Goal: Transaction & Acquisition: Purchase product/service

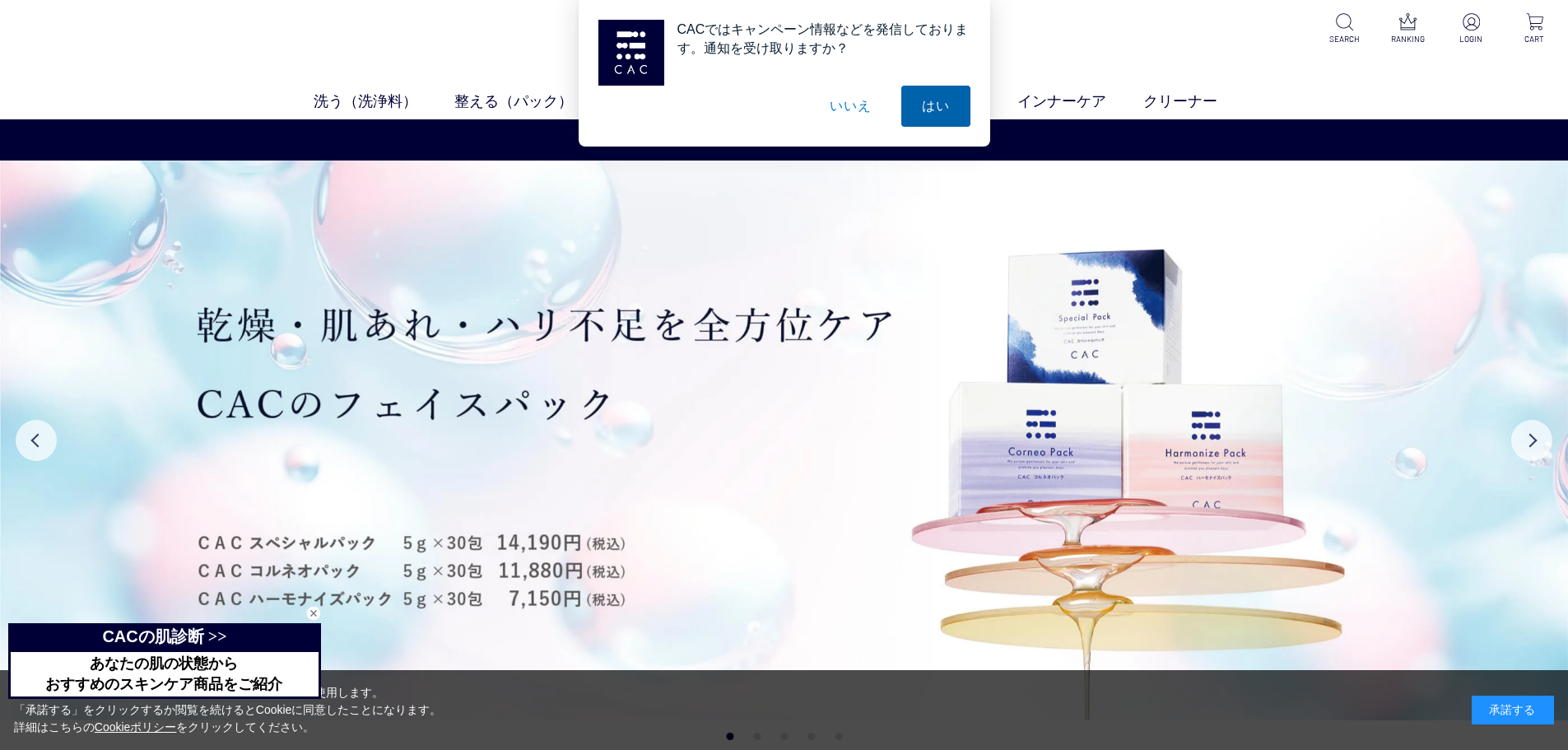
click at [926, 101] on button "はい" at bounding box center [936, 106] width 69 height 41
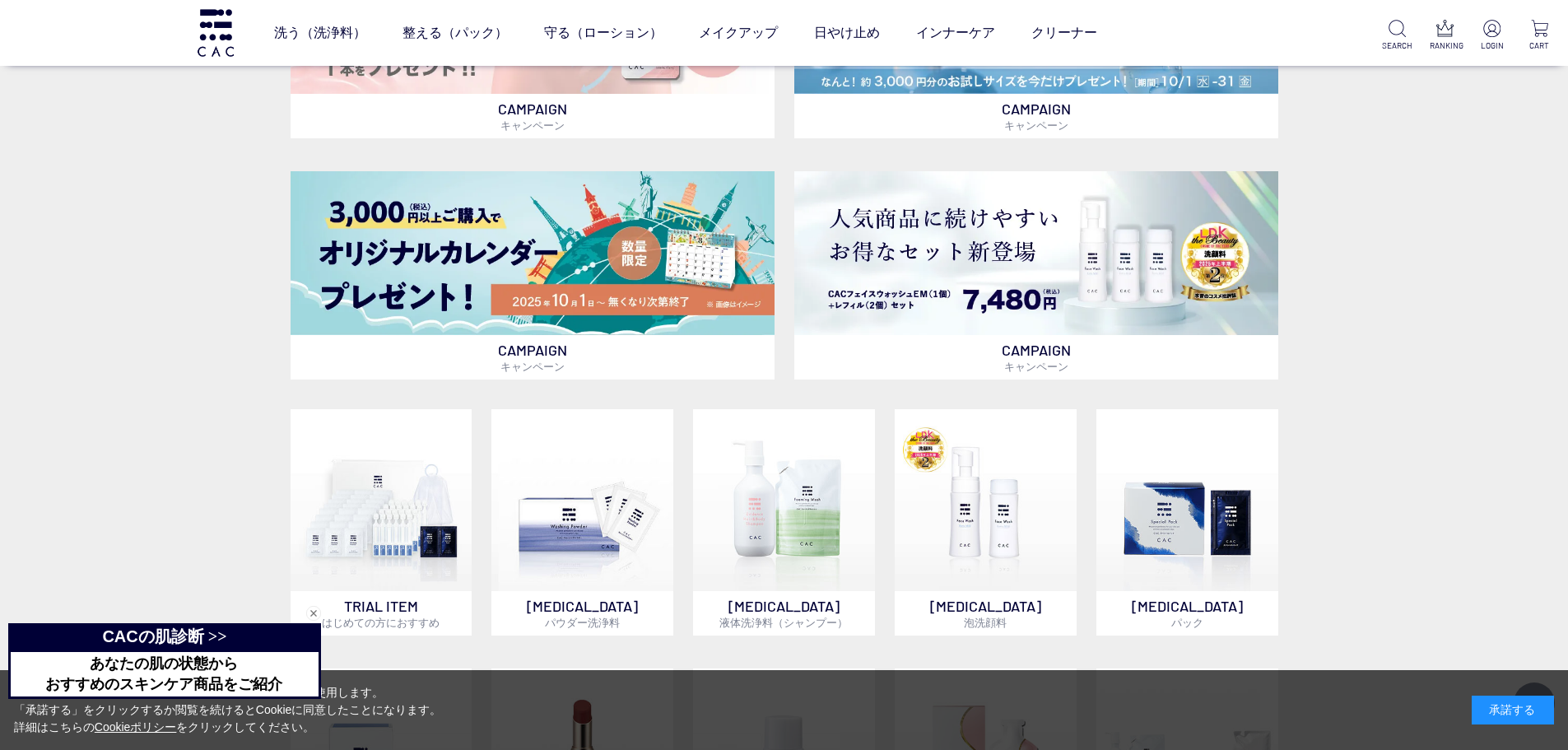
scroll to position [494, 0]
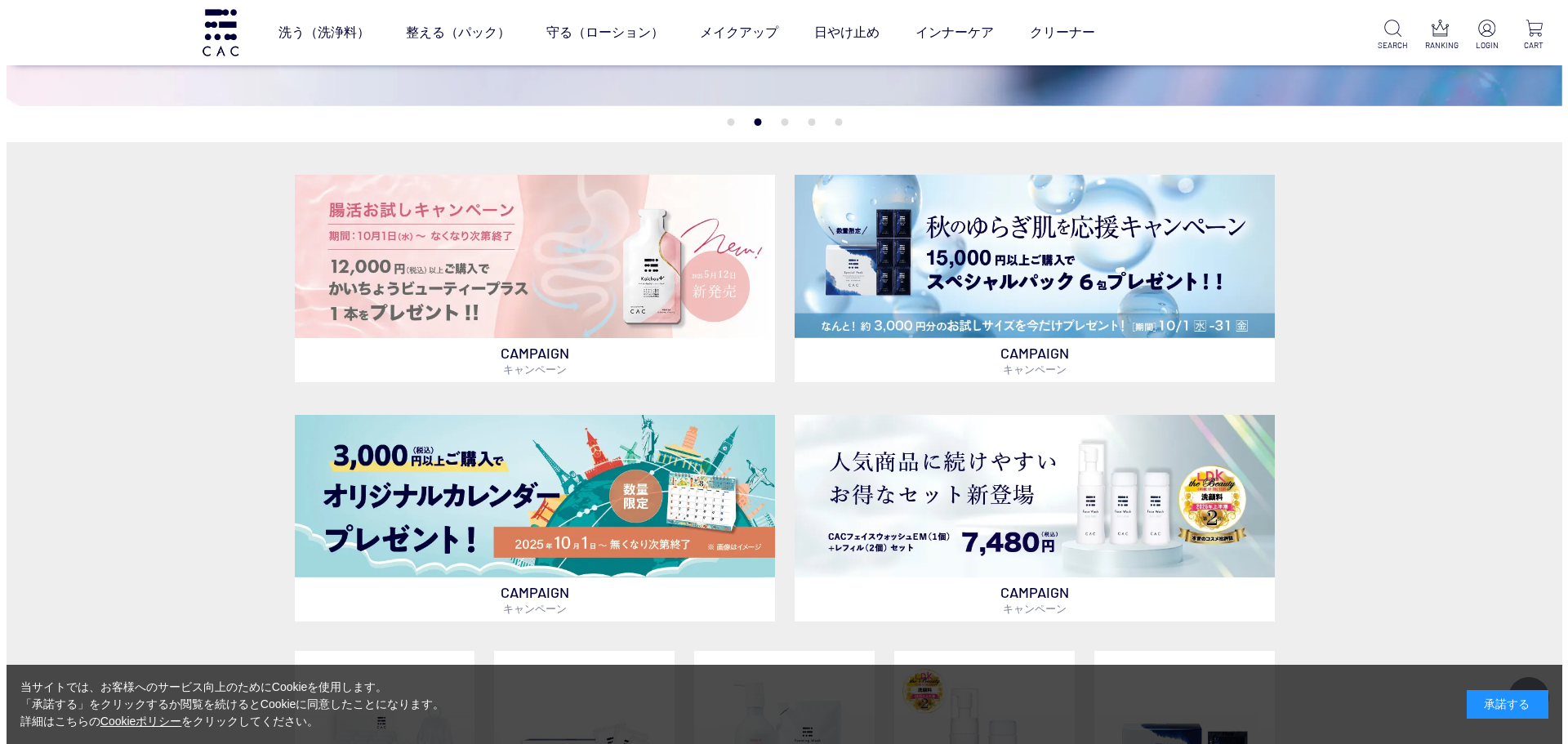
scroll to position [572, 0]
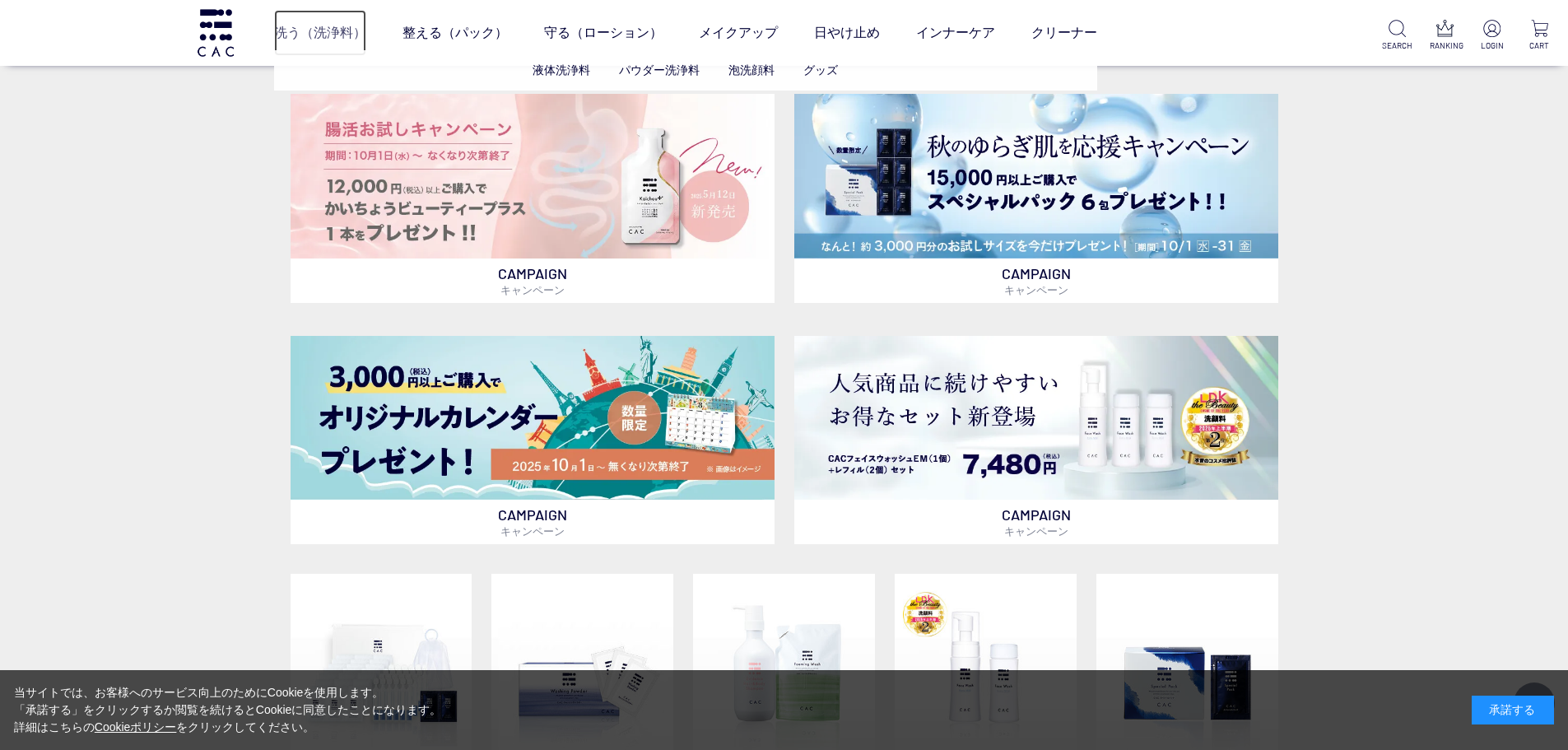
click at [335, 32] on link "洗う（洗浄料）" at bounding box center [320, 32] width 93 height 46
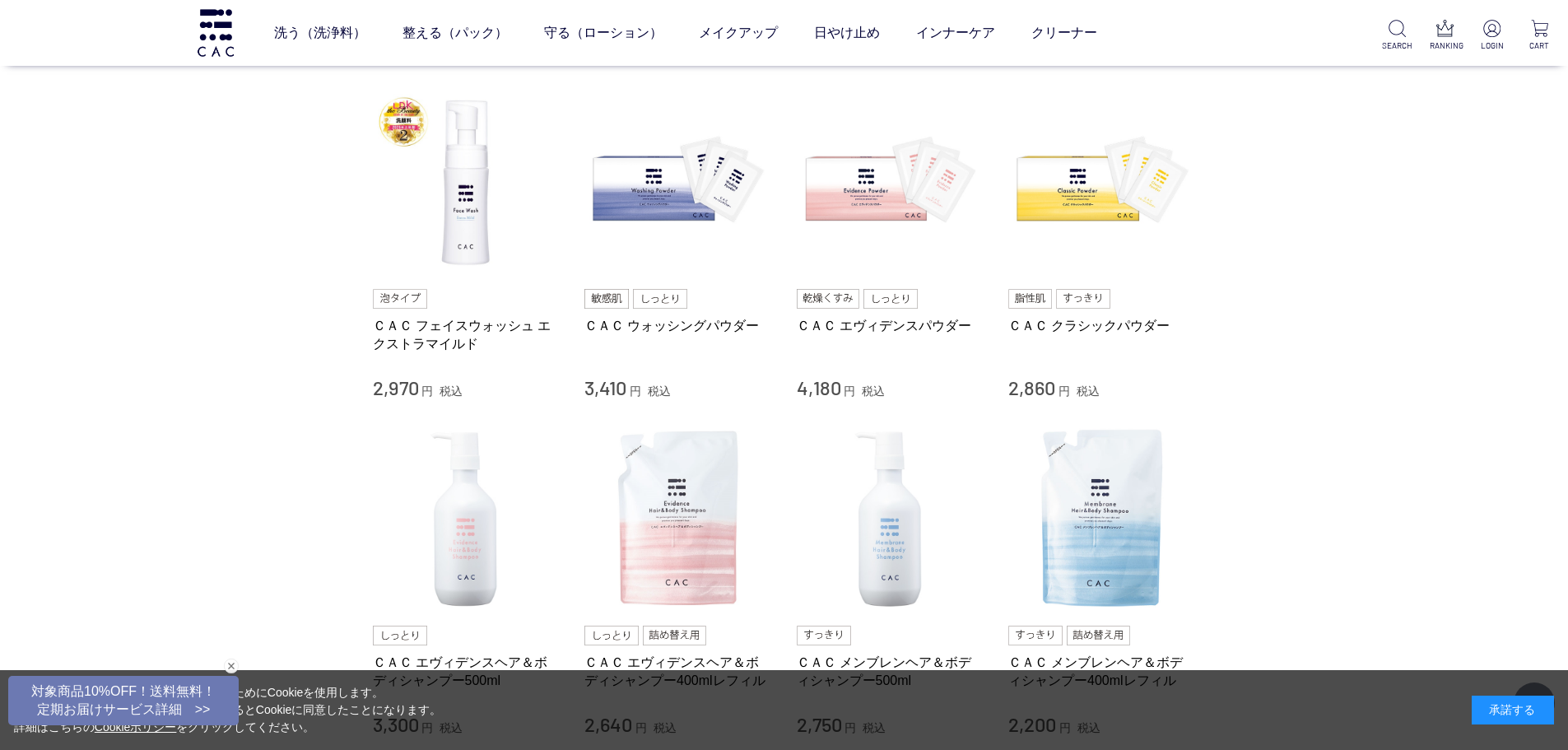
scroll to position [412, 0]
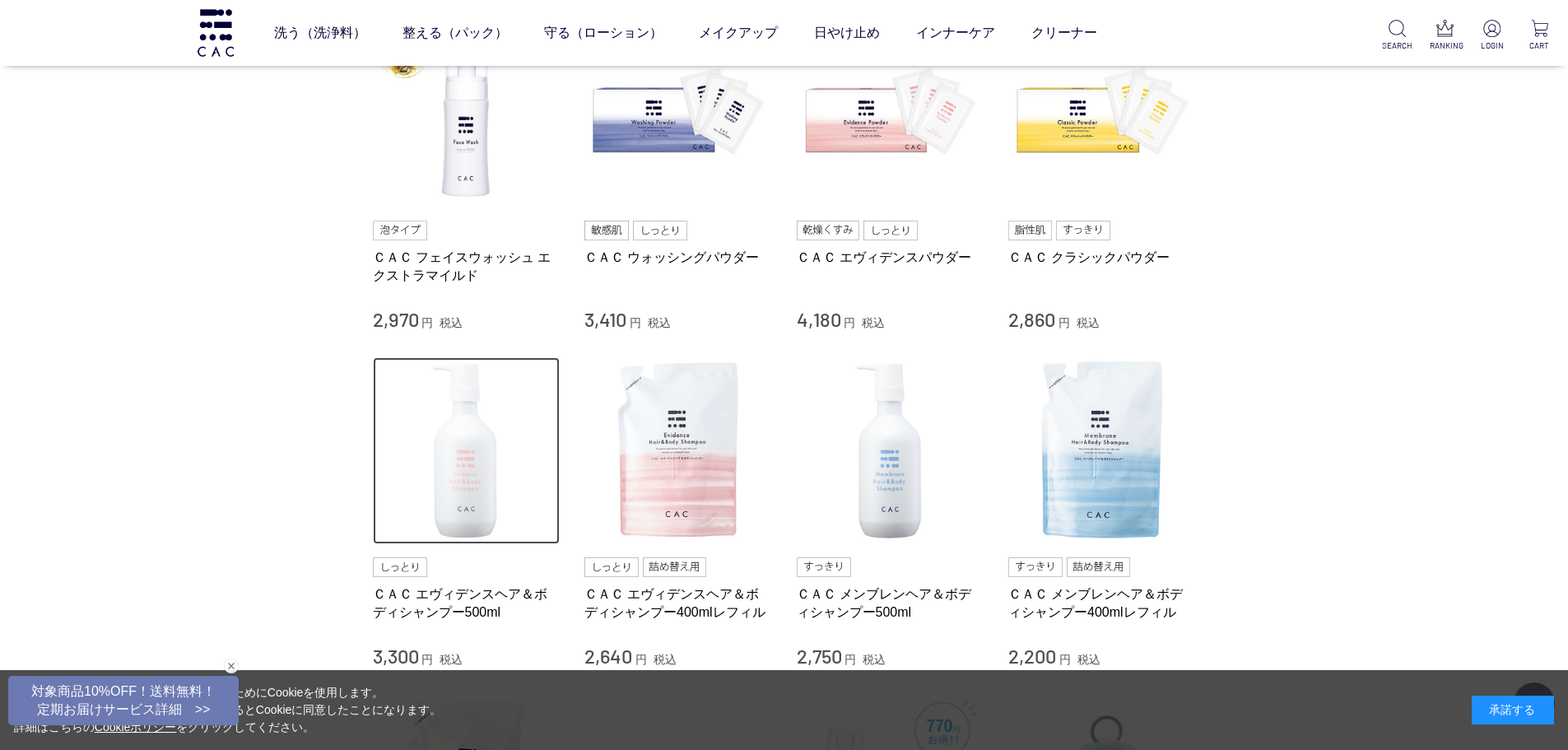
click at [452, 475] on img at bounding box center [466, 451] width 187 height 187
